Goal: Complete application form

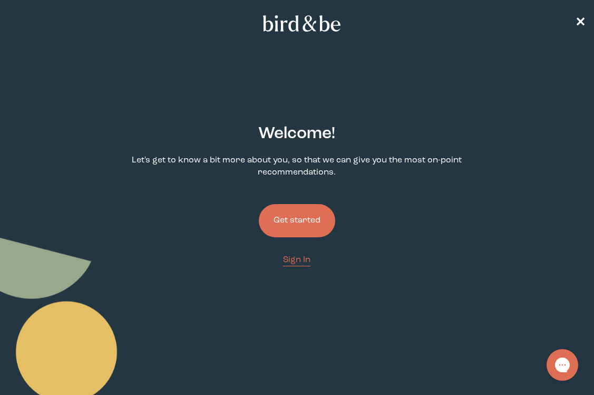
click at [306, 223] on button "Get started" at bounding box center [297, 220] width 76 height 33
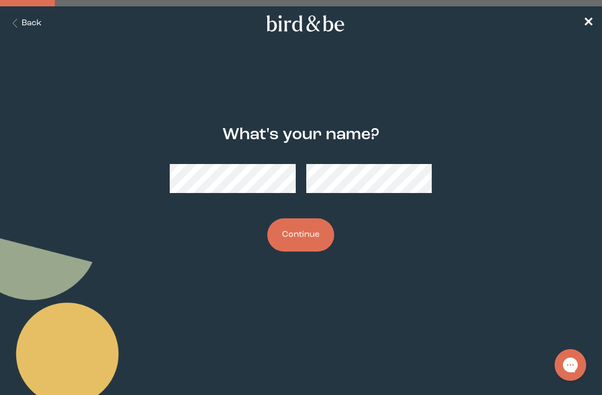
click at [27, 23] on button "Back" at bounding box center [24, 23] width 33 height 12
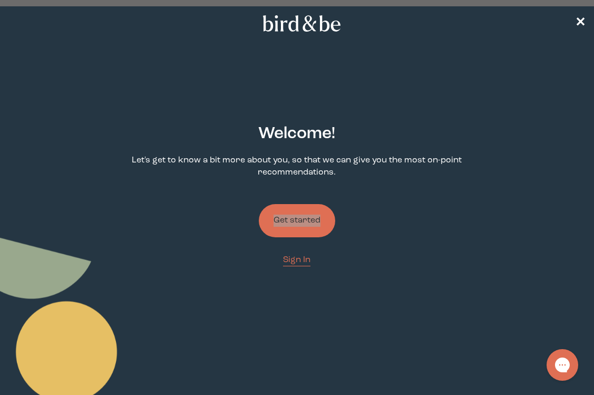
drag, startPoint x: 300, startPoint y: 220, endPoint x: 192, endPoint y: 2, distance: 243.4
click at [0, 0] on div "plus-circle minus-circle close-circle Bird & Be Logo Bird & Be Logo arrow-left …" at bounding box center [297, 208] width 594 height 417
